Goal: Task Accomplishment & Management: Use online tool/utility

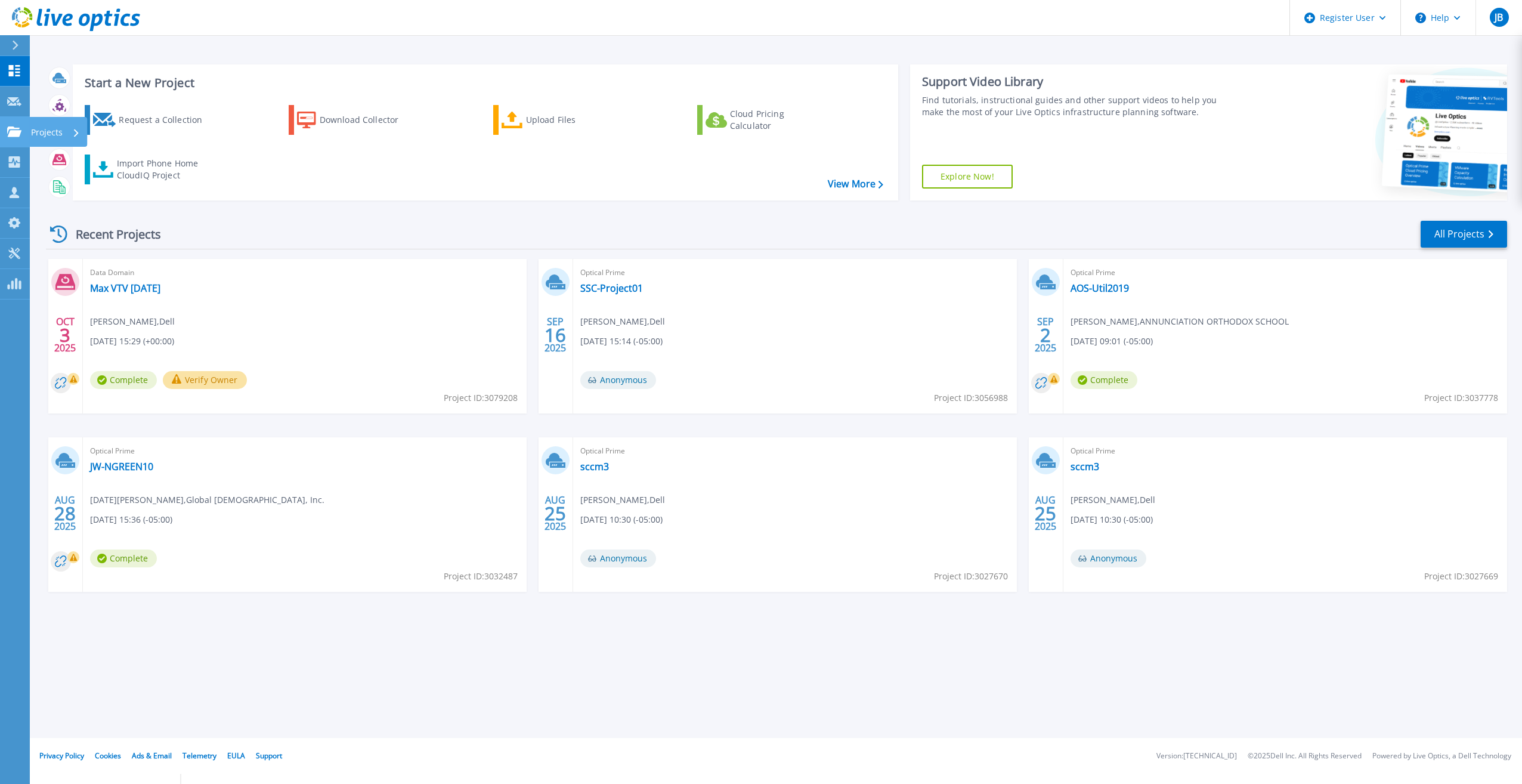
click at [18, 127] on div at bounding box center [14, 132] width 14 height 11
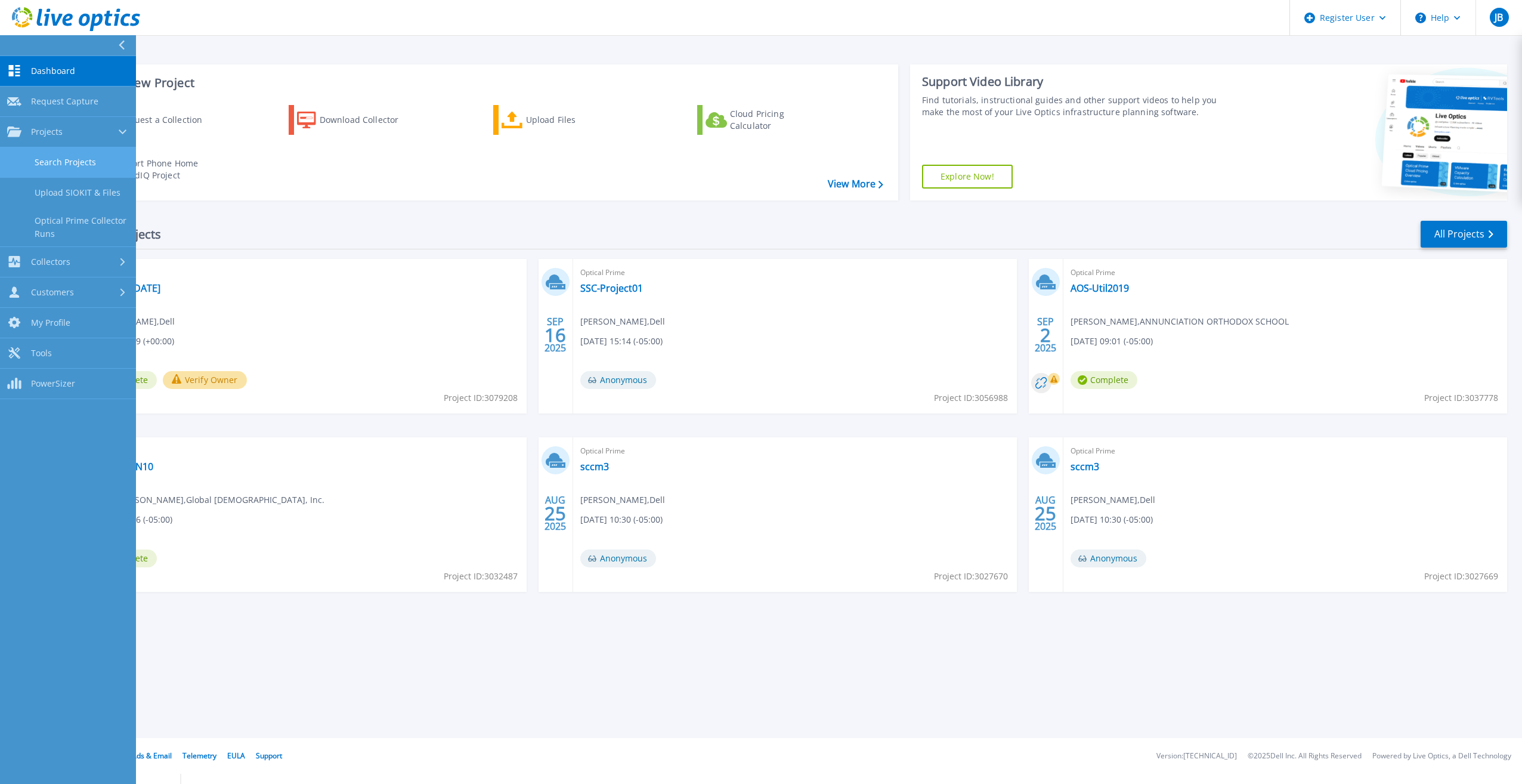
click at [73, 156] on link "Search Projects" at bounding box center [68, 162] width 136 height 30
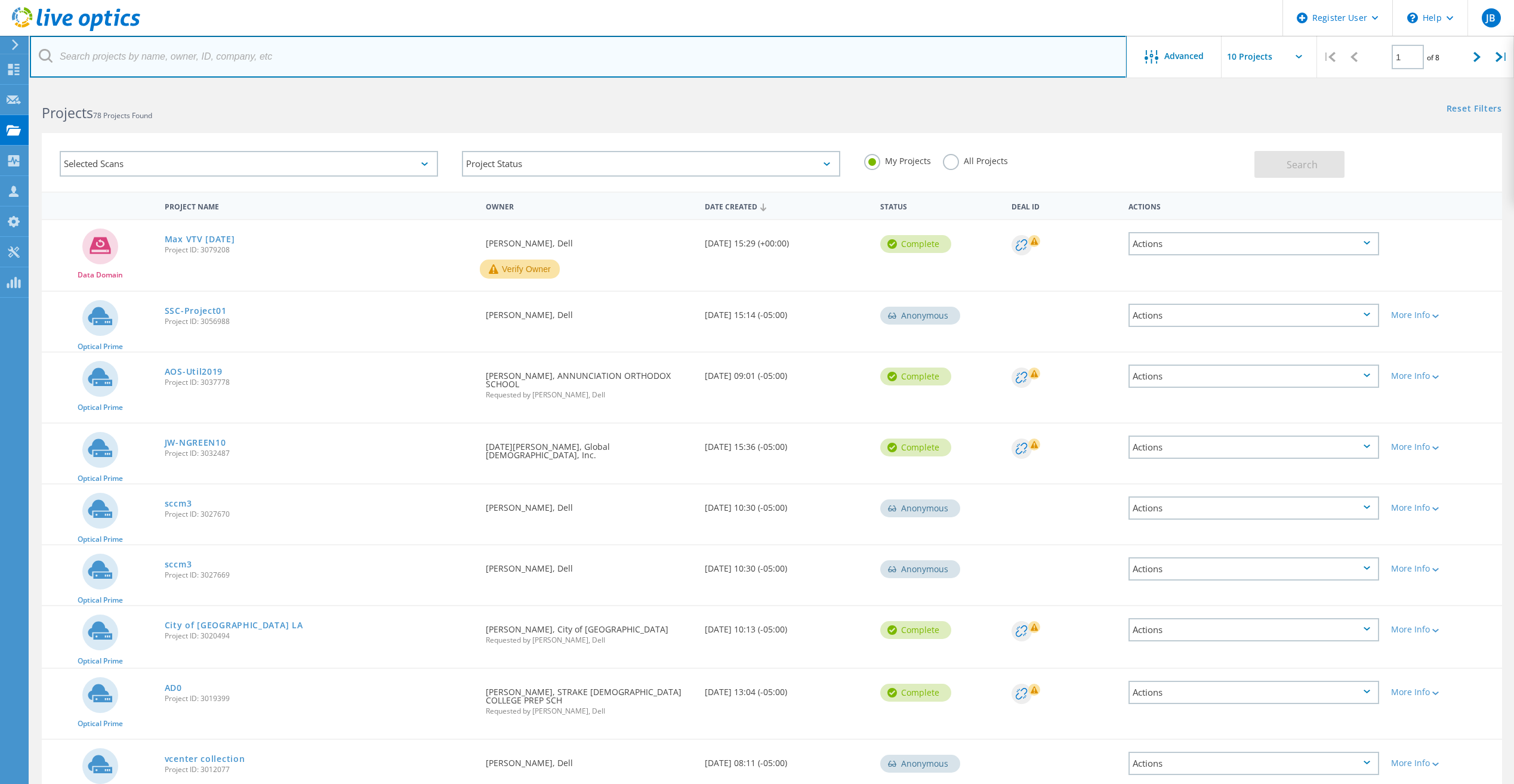
click at [201, 56] on input "text" at bounding box center [577, 56] width 1096 height 42
paste input "davidflores@raymondvilleisd.org"
type input "davidflores@raymondvilleisd.org"
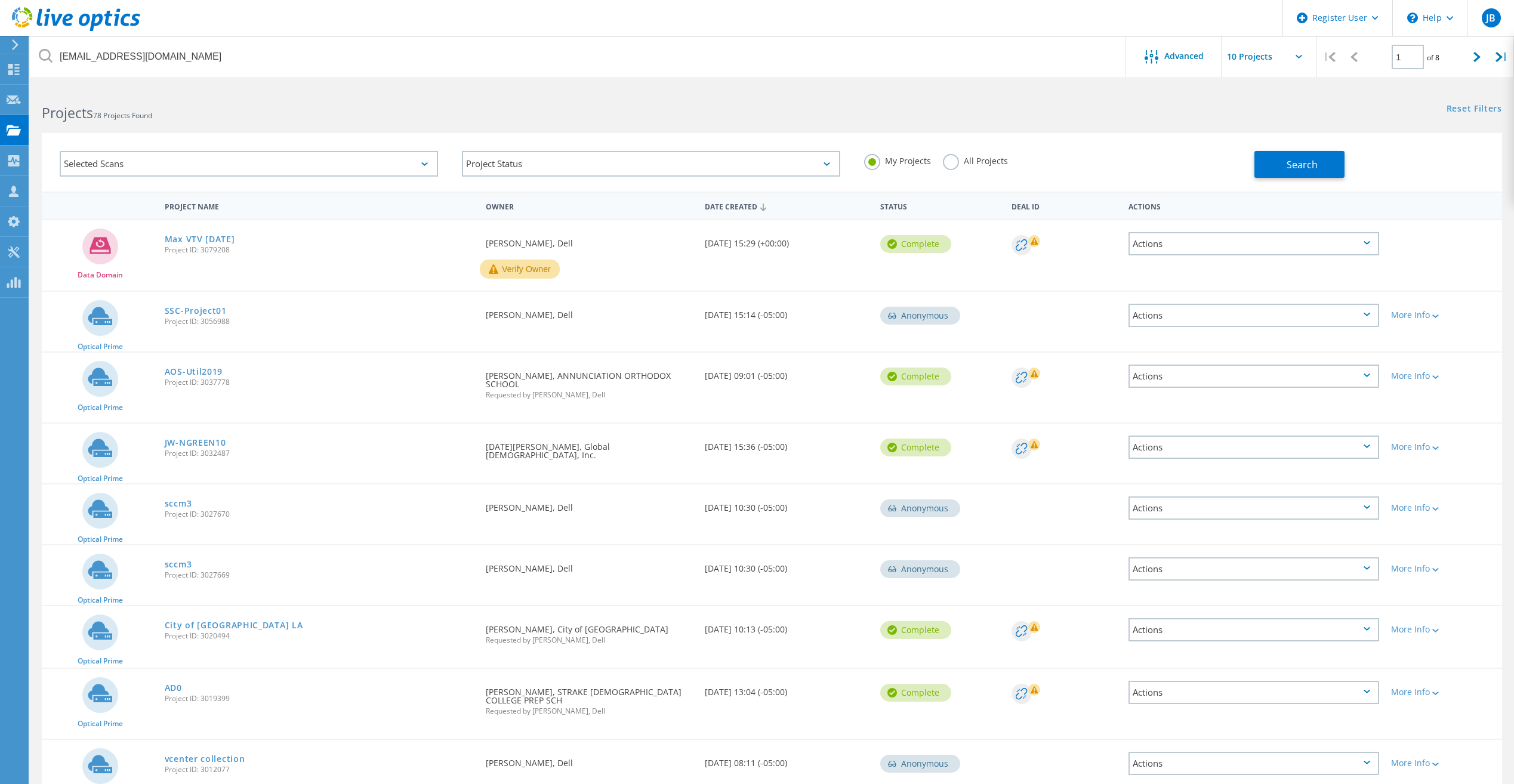
click at [934, 162] on div "My Projects All Projects" at bounding box center [1053, 161] width 402 height 44
click at [956, 160] on label "All Projects" at bounding box center [975, 159] width 65 height 11
click at [0, 0] on input "All Projects" at bounding box center [0, 0] width 0 height 0
click at [1322, 156] on button "Search" at bounding box center [1299, 164] width 90 height 27
